Goal: Information Seeking & Learning: Find contact information

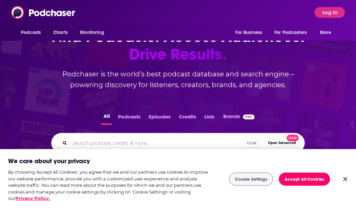
scroll to position [39, 0]
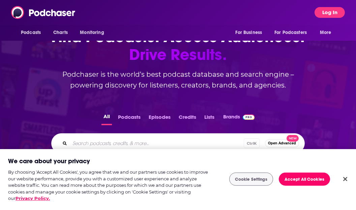
click at [327, 15] on button "Log In" at bounding box center [330, 12] width 30 height 11
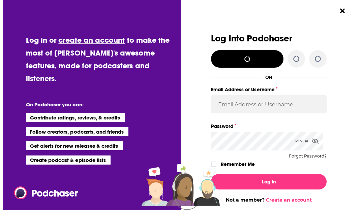
scroll to position [0, 0]
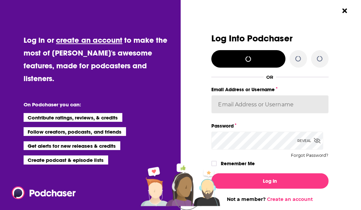
type input "janelau"
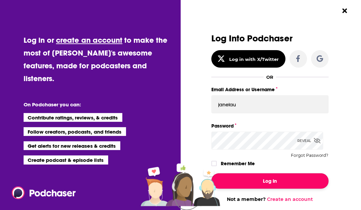
click at [253, 177] on button "Log In" at bounding box center [269, 182] width 117 height 16
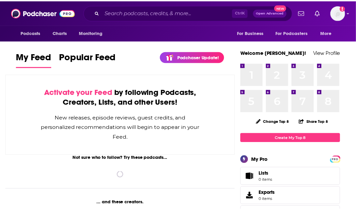
scroll to position [39, 0]
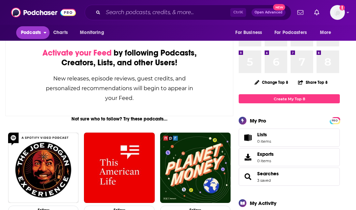
click at [28, 34] on span "Podcasts" at bounding box center [31, 32] width 20 height 9
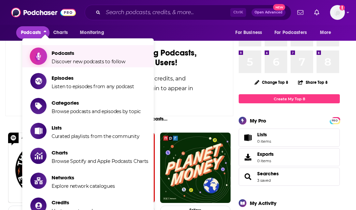
click at [64, 58] on span "Podcasts Discover new podcasts to follow" at bounding box center [89, 56] width 74 height 17
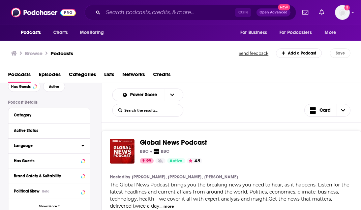
scroll to position [35, 0]
click at [84, 114] on icon at bounding box center [82, 114] width 3 height 5
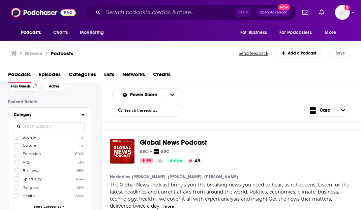
click at [38, 128] on input at bounding box center [49, 126] width 71 height 9
type input "tec"
click at [17, 136] on icon at bounding box center [17, 138] width 4 height 4
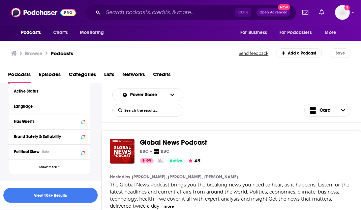
scroll to position [166, 0]
click at [57, 167] on button "Show More" at bounding box center [49, 167] width 82 height 15
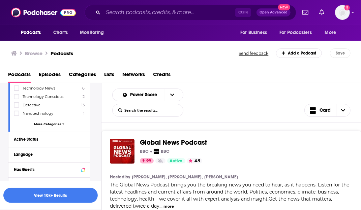
scroll to position [117, 0]
click at [34, 138] on div "Active Status" at bounding box center [41, 140] width 54 height 5
click at [59, 151] on span "All" at bounding box center [45, 152] width 63 height 9
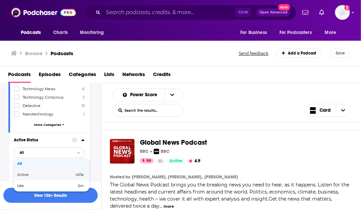
click at [60, 170] on div "Active 410k" at bounding box center [52, 175] width 76 height 11
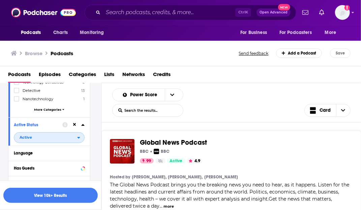
scroll to position [143, 0]
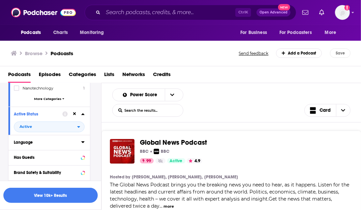
click at [82, 141] on icon at bounding box center [82, 142] width 3 height 5
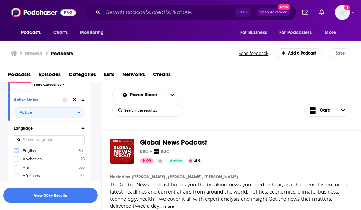
click at [16, 149] on icon at bounding box center [17, 151] width 4 height 4
click at [82, 128] on icon at bounding box center [82, 127] width 3 height 5
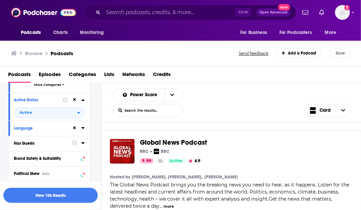
click at [82, 143] on icon at bounding box center [82, 144] width 3 height 2
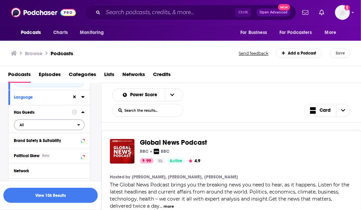
scroll to position [189, 0]
click at [33, 122] on span "All" at bounding box center [45, 124] width 63 height 9
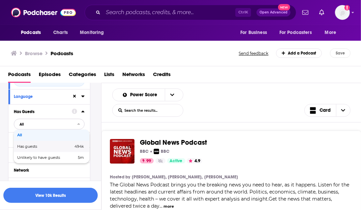
click at [35, 145] on span "Has guests" at bounding box center [36, 147] width 38 height 4
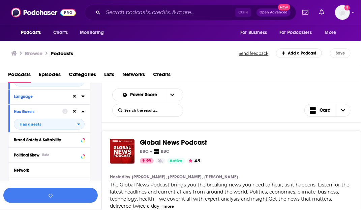
click at [67, 198] on button "button" at bounding box center [50, 195] width 94 height 15
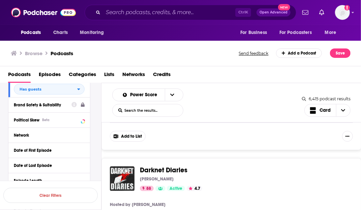
scroll to position [224, 0]
click at [24, 138] on button "Network" at bounding box center [49, 135] width 71 height 8
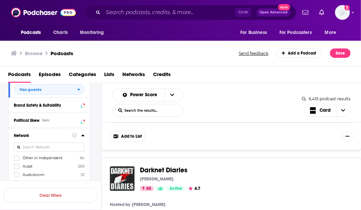
click at [83, 135] on icon at bounding box center [82, 135] width 3 height 5
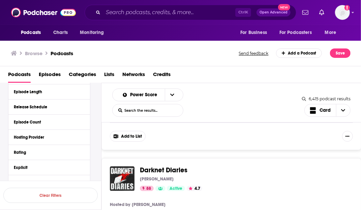
scroll to position [313, 0]
click at [83, 138] on icon at bounding box center [82, 137] width 3 height 5
click at [82, 138] on icon at bounding box center [82, 137] width 3 height 5
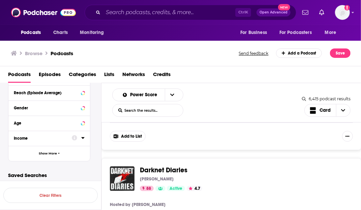
scroll to position [467, 0]
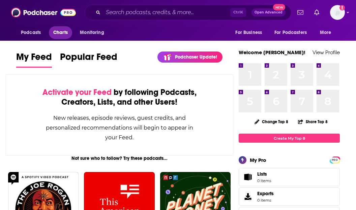
click at [66, 33] on span "Charts" at bounding box center [60, 32] width 15 height 9
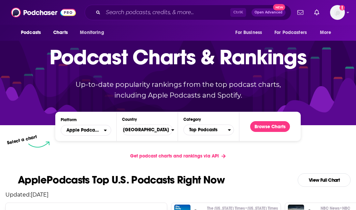
scroll to position [30, 0]
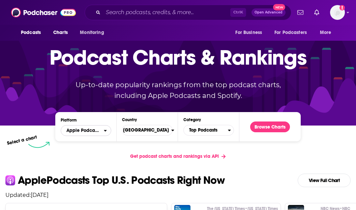
click at [107, 132] on icon "open menu" at bounding box center [105, 131] width 3 height 5
click at [107, 122] on div "Podcast Charts & Rankings Up-to-date popularity rankings from the top podcast c…" at bounding box center [178, 68] width 290 height 109
click at [141, 132] on span "[GEOGRAPHIC_DATA]" at bounding box center [145, 130] width 54 height 11
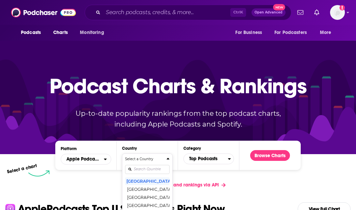
scroll to position [0, 0]
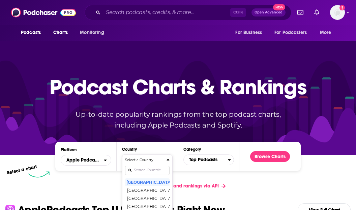
click at [141, 166] on div "Countries" at bounding box center [147, 171] width 45 height 16
click at [143, 169] on div "Select a Country United States Afghanistan Albania Algeria Angola Anguilla Anti…" at bounding box center [147, 193] width 45 height 71
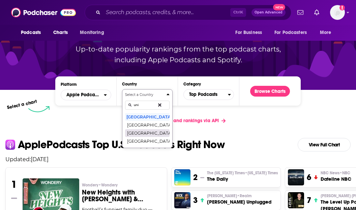
type input "uni"
click at [142, 132] on button "[GEOGRAPHIC_DATA]" at bounding box center [147, 133] width 45 height 8
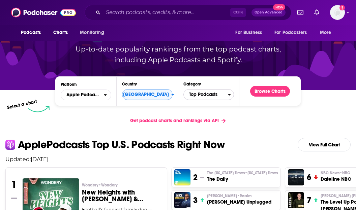
click at [202, 99] on span "Top Podcasts" at bounding box center [206, 94] width 44 height 11
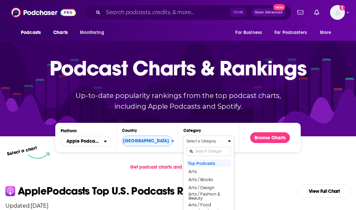
scroll to position [18, 0]
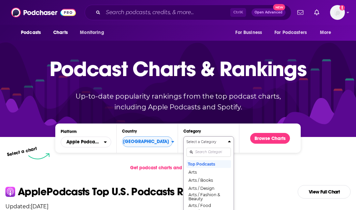
click at [210, 151] on div "Select a Category Top Podcasts Arts Arts / Books Arts / Design Arts / Fashion &…" at bounding box center [209, 175] width 45 height 71
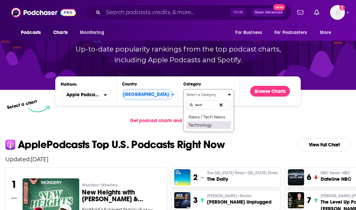
type input "tech"
click at [193, 125] on button "Technology" at bounding box center [209, 125] width 45 height 8
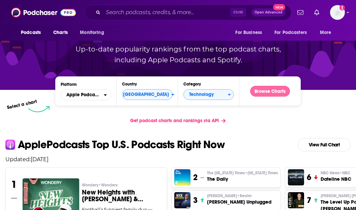
click at [264, 92] on button "Browse Charts" at bounding box center [270, 91] width 40 height 11
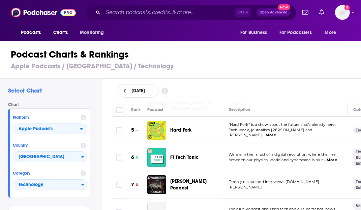
scroll to position [132, 0]
click at [276, 133] on span "...More" at bounding box center [269, 135] width 13 height 5
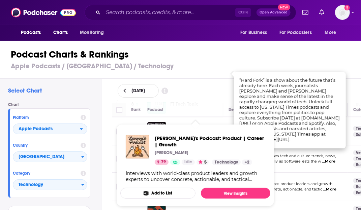
scroll to position [185, 0]
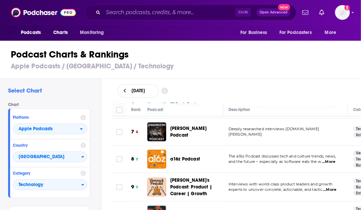
click at [290, 52] on h1 "Podcast Charts & Rankings" at bounding box center [183, 55] width 345 height 12
click at [330, 160] on span "...More" at bounding box center [328, 162] width 13 height 5
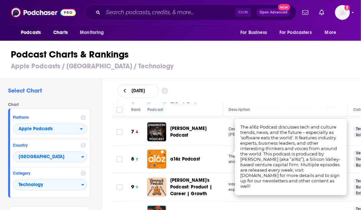
click at [306, 85] on div "August 18, 2025" at bounding box center [237, 90] width 238 height 13
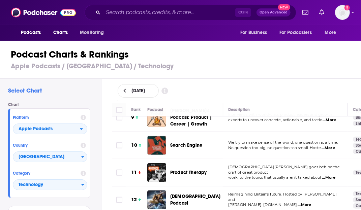
scroll to position [267, 0]
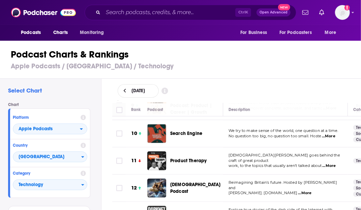
click at [330, 164] on span "...More" at bounding box center [328, 166] width 13 height 5
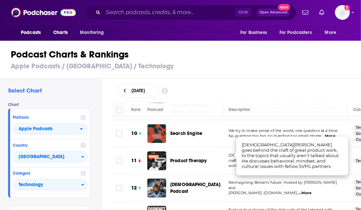
click at [314, 65] on h3 "Apple Podcasts / United Kingdom / Technology" at bounding box center [183, 66] width 345 height 8
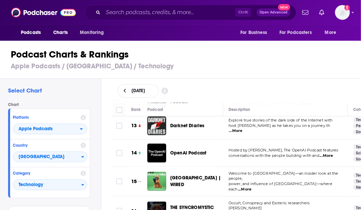
scroll to position [385, 0]
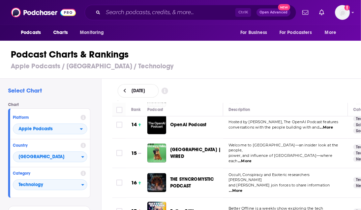
click at [252, 159] on span "...More" at bounding box center [244, 161] width 13 height 5
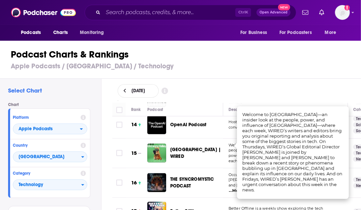
click at [290, 75] on div "Podcast Charts & Rankings Apple Podcasts / United Kingdom / Technology" at bounding box center [183, 59] width 367 height 38
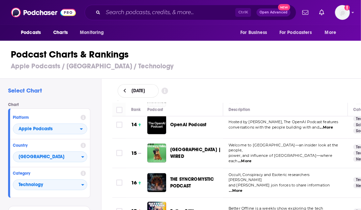
scroll to position [448, 0]
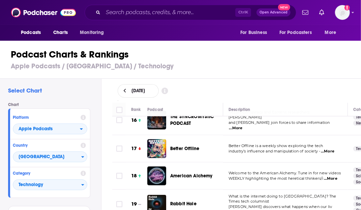
click at [335, 149] on span "...More" at bounding box center [327, 151] width 13 height 5
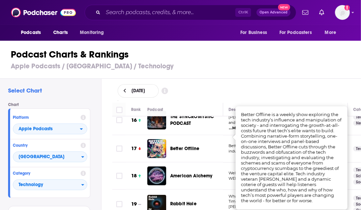
click at [300, 80] on div "August 18, 2025" at bounding box center [237, 91] width 260 height 24
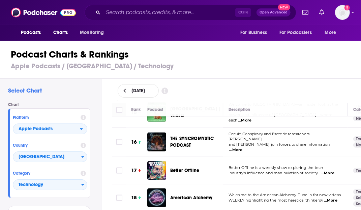
scroll to position [426, 0]
click at [334, 171] on span "...More" at bounding box center [327, 173] width 13 height 5
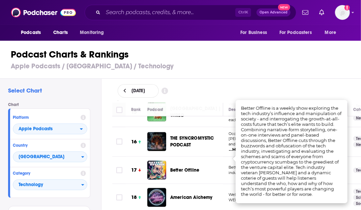
click at [307, 77] on div "Podcast Charts & Rankings Apple Podcasts / United Kingdom / Technology" at bounding box center [183, 59] width 367 height 38
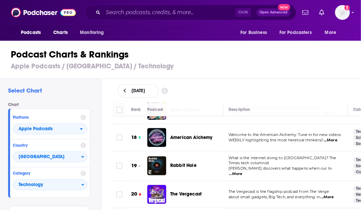
scroll to position [486, 0]
click at [243, 172] on span "...More" at bounding box center [235, 174] width 13 height 5
click at [301, 86] on div "August 18, 2025" at bounding box center [237, 90] width 238 height 13
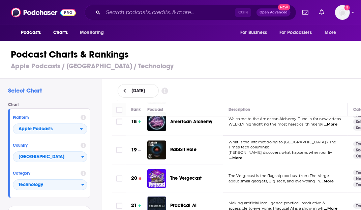
click at [188, 161] on div "Podcasts Charts Monitoring Ctrl K Open Advanced New For Business For Podcasters…" at bounding box center [180, 105] width 361 height 210
click at [281, 56] on h1 "Podcast Charts & Rankings" at bounding box center [183, 55] width 345 height 12
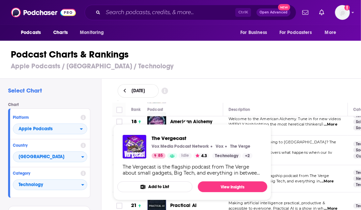
drag, startPoint x: 191, startPoint y: 160, endPoint x: 308, endPoint y: 101, distance: 130.9
click at [308, 101] on div "August 18, 2025" at bounding box center [237, 91] width 260 height 24
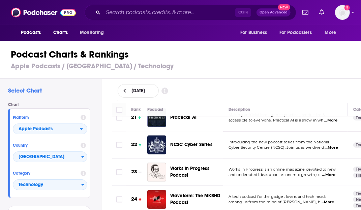
scroll to position [590, 0]
click at [333, 173] on span "...More" at bounding box center [328, 175] width 13 height 5
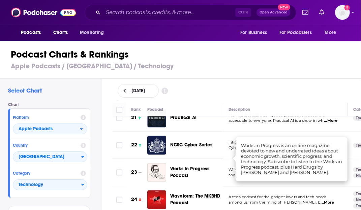
click at [275, 89] on div "August 18, 2025" at bounding box center [237, 90] width 238 height 13
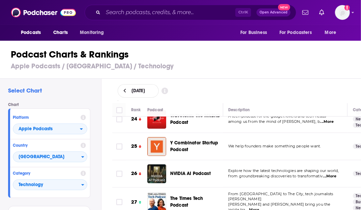
scroll to position [687, 0]
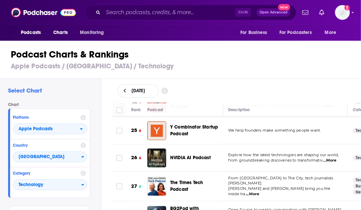
drag, startPoint x: 333, startPoint y: 170, endPoint x: 186, endPoint y: 164, distance: 147.9
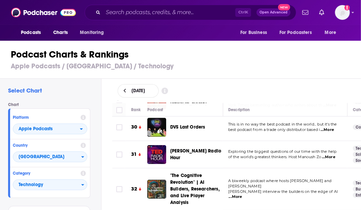
scroll to position [877, 0]
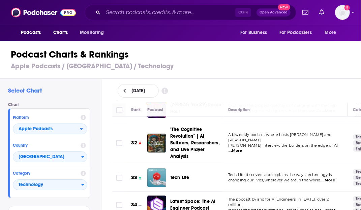
click at [331, 178] on span "...More" at bounding box center [328, 180] width 13 height 5
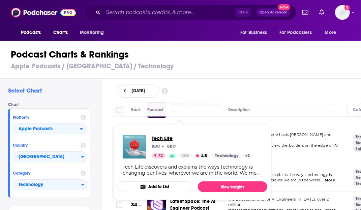
drag, startPoint x: 188, startPoint y: 157, endPoint x: 164, endPoint y: 137, distance: 30.9
click at [228, 68] on h3 "Apple Podcasts / United Kingdom / Technology" at bounding box center [183, 66] width 345 height 8
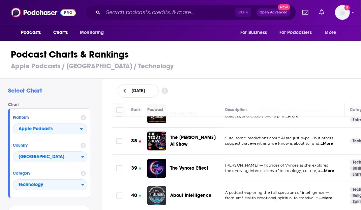
scroll to position [1067, 3]
click at [282, 168] on span "the evolving intersections of technology, culture, a" at bounding box center [272, 170] width 95 height 5
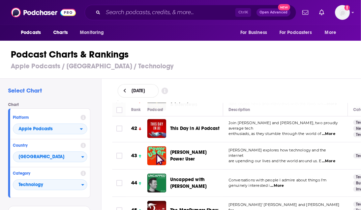
scroll to position [1188, 0]
click at [332, 159] on span "...More" at bounding box center [328, 161] width 13 height 5
click at [259, 56] on h1 "Podcast Charts & Rankings" at bounding box center [183, 55] width 345 height 12
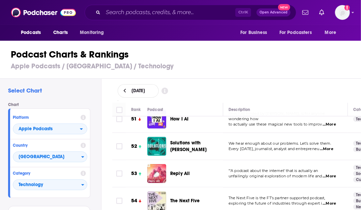
scroll to position [1443, 0]
click at [331, 174] on span "...More" at bounding box center [329, 176] width 13 height 5
click at [311, 81] on div "August 18, 2025" at bounding box center [237, 91] width 260 height 24
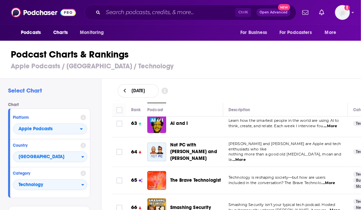
scroll to position [1767, 0]
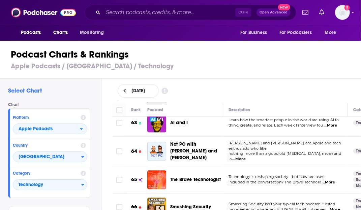
click at [246, 157] on span "...More" at bounding box center [238, 159] width 13 height 5
click at [322, 93] on div "August 18, 2025" at bounding box center [237, 90] width 238 height 13
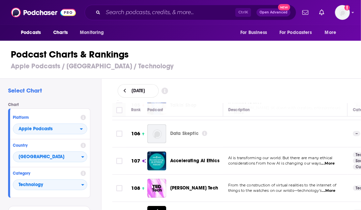
scroll to position [2940, 0]
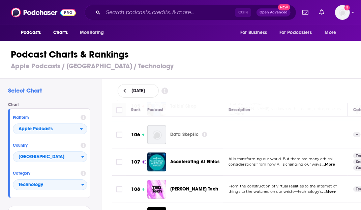
click at [334, 190] on span "...More" at bounding box center [329, 192] width 13 height 5
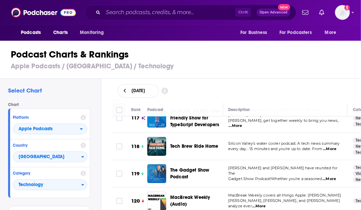
scroll to position [3267, 0]
click at [331, 177] on span "...More" at bounding box center [329, 179] width 13 height 5
click at [312, 89] on div "August 18, 2025" at bounding box center [237, 90] width 238 height 13
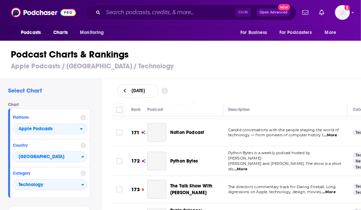
scroll to position [5005, 0]
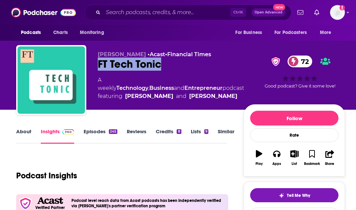
drag, startPoint x: 165, startPoint y: 64, endPoint x: 97, endPoint y: 63, distance: 67.8
click at [97, 63] on div "Saragosa Manuela • Acast • Financial Times FT Tech Tonic 72 A weekly Technology…" at bounding box center [180, 81] width 329 height 73
copy h2 "FT Tech Tonic"
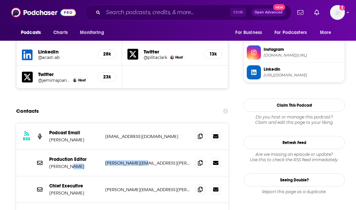
drag, startPoint x: 146, startPoint y: 136, endPoint x: 97, endPoint y: 134, distance: 48.9
click at [97, 150] on div "Production Editor Amy Duffy amy.duffy@ft.com amy.duffy@ft.com" at bounding box center [122, 163] width 212 height 27
copy div "amy.duffy@ft.com"
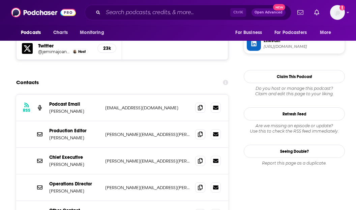
scroll to position [680, 0]
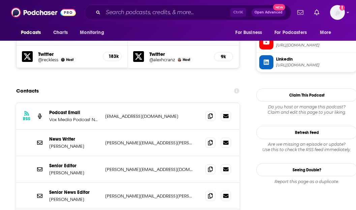
scroll to position [660, 0]
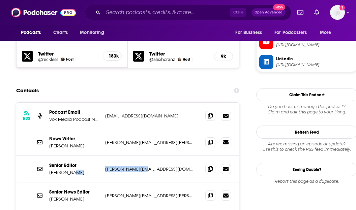
drag, startPoint x: 150, startPoint y: 128, endPoint x: 102, endPoint y: 131, distance: 48.3
click at [102, 156] on div "Senior Editor Tom Warren tom@theverge.com tom@theverge.com" at bounding box center [127, 169] width 223 height 27
copy div "tom@theverge.com"
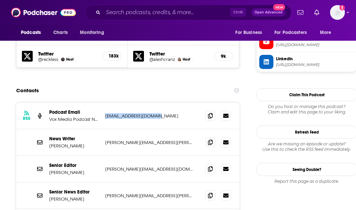
drag, startPoint x: 167, startPoint y: 75, endPoint x: 105, endPoint y: 73, distance: 61.8
click at [105, 113] on p "vergecast@theverge.com" at bounding box center [149, 116] width 89 height 6
copy p "vergecast@theverge.com"
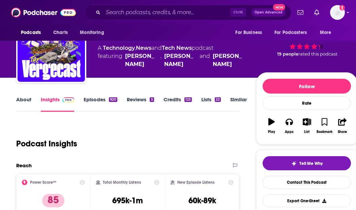
scroll to position [0, 0]
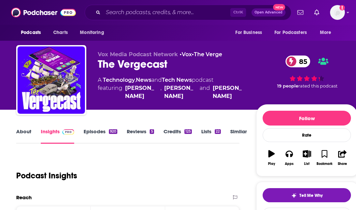
drag, startPoint x: 232, startPoint y: 140, endPoint x: 242, endPoint y: 18, distance: 122.9
click at [232, 140] on link "Similar" at bounding box center [238, 137] width 17 height 16
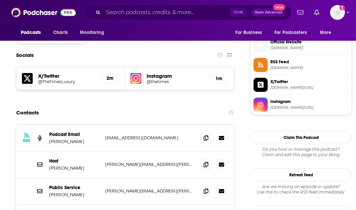
scroll to position [599, 0]
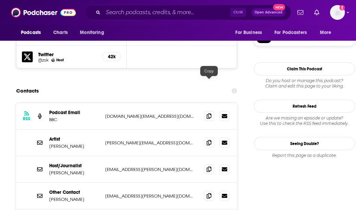
scroll to position [606, 0]
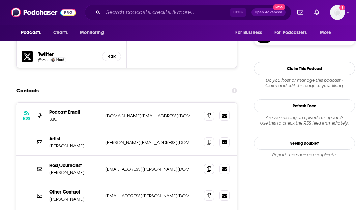
drag, startPoint x: 86, startPoint y: 167, endPoint x: 49, endPoint y: 167, distance: 36.8
click at [49, 183] on div "Other Contact [PERSON_NAME] [PERSON_NAME][EMAIL_ADDRESS][PERSON_NAME][DOMAIN_NA…" at bounding box center [126, 196] width 221 height 27
copy p "Justine Greene"
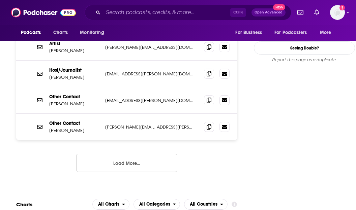
scroll to position [702, 0]
click at [151, 154] on button "Load More..." at bounding box center [126, 163] width 101 height 18
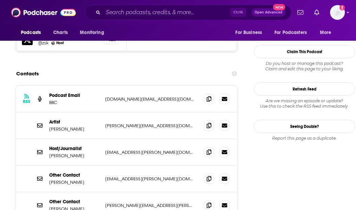
scroll to position [617, 0]
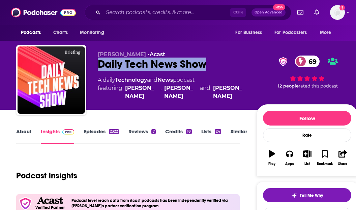
drag, startPoint x: 99, startPoint y: 62, endPoint x: 205, endPoint y: 69, distance: 106.1
click at [205, 69] on div "Daily Tech News Show 69" at bounding box center [172, 64] width 148 height 13
copy h2 "Daily Tech News Show"
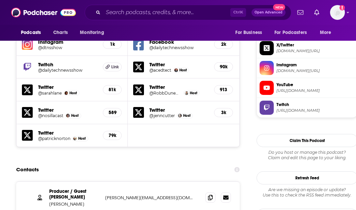
scroll to position [715, 0]
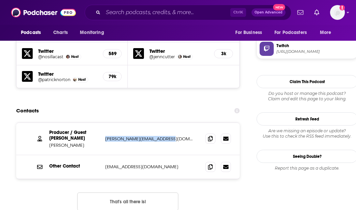
drag, startPoint x: 180, startPoint y: 103, endPoint x: 105, endPoint y: 107, distance: 75.0
click at [105, 123] on div "Producer / Guest [PERSON_NAME] Chang [EMAIL_ADDRESS][DOMAIN_NAME] [PERSON_NAME]…" at bounding box center [128, 139] width 224 height 32
copy p "[PERSON_NAME][EMAIL_ADDRESS][DOMAIN_NAME]"
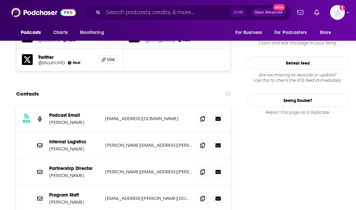
scroll to position [672, 0]
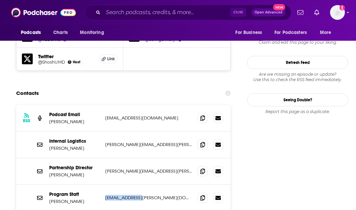
drag, startPoint x: 143, startPoint y: 166, endPoint x: 105, endPoint y: 165, distance: 37.8
click at [105, 195] on p "[EMAIL_ADDRESS][PERSON_NAME][DOMAIN_NAME]" at bounding box center [148, 198] width 87 height 6
copy p "fellows@ted.com"
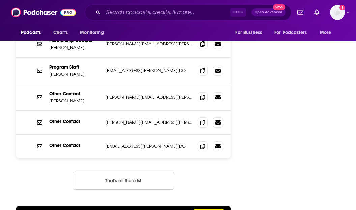
scroll to position [705, 0]
